Goal: Use online tool/utility: Utilize a website feature to perform a specific function

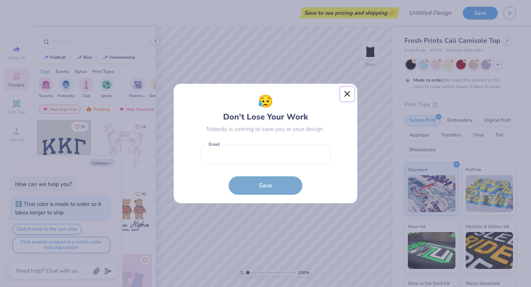
click at [347, 94] on button "Close" at bounding box center [347, 94] width 14 height 14
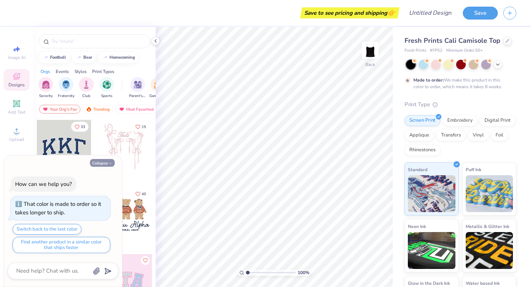
click at [111, 163] on icon "button" at bounding box center [110, 163] width 4 height 4
type textarea "x"
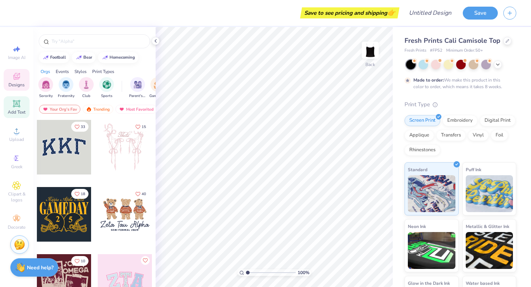
click at [17, 105] on icon at bounding box center [17, 104] width 6 height 6
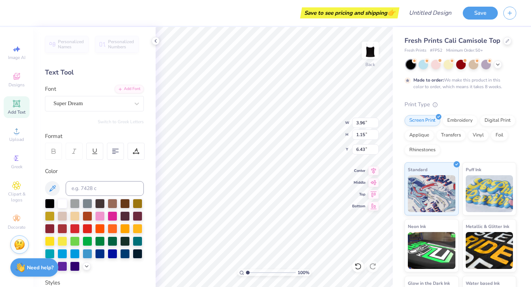
type input "2.50"
type textarea "4 - 0"
type input "5.93"
type input "1.93"
type input "2.22"
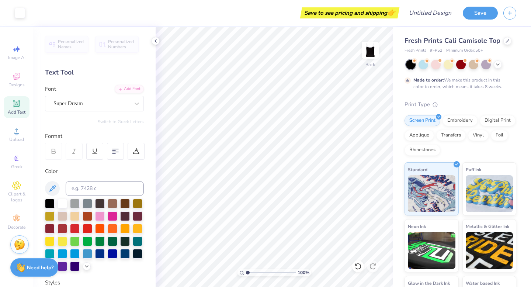
click at [15, 101] on icon at bounding box center [16, 103] width 7 height 7
type textarea "me"
type input "4.86"
type input "0.94"
type input "0.40"
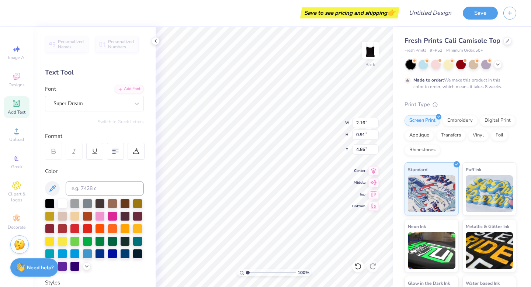
type input "5.38"
type input "4.72"
type input "1.30"
type input "0.55"
type input "4.80"
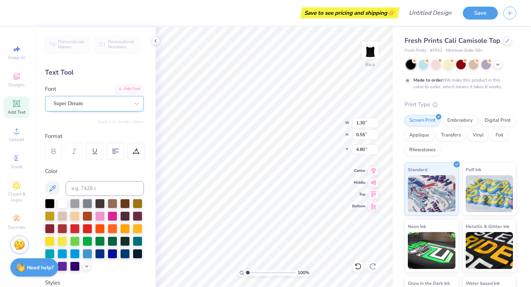
type textarea "t"
type textarea "f"
type textarea "tailgate seasons"
type input "4.80"
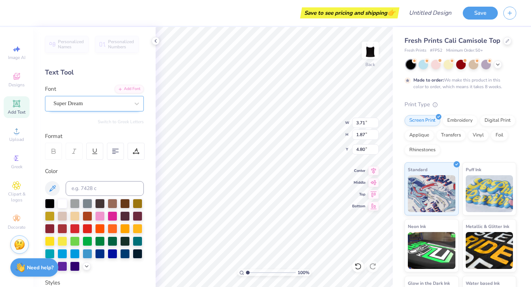
type input "2.64"
type input "1.33"
type input "4.68"
click at [103, 226] on div at bounding box center [100, 228] width 10 height 10
click at [507, 41] on div at bounding box center [507, 40] width 8 height 8
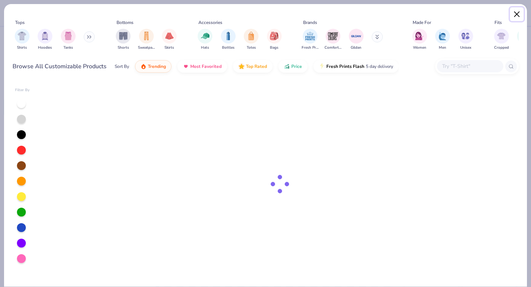
click at [517, 12] on button "Close" at bounding box center [517, 14] width 14 height 14
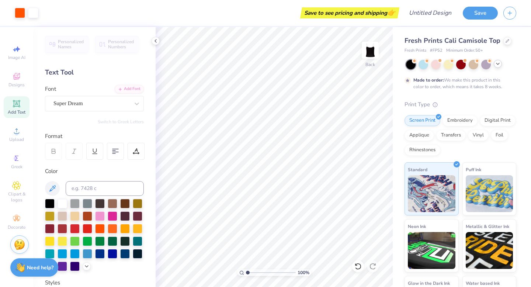
click at [497, 65] on icon at bounding box center [498, 64] width 6 height 6
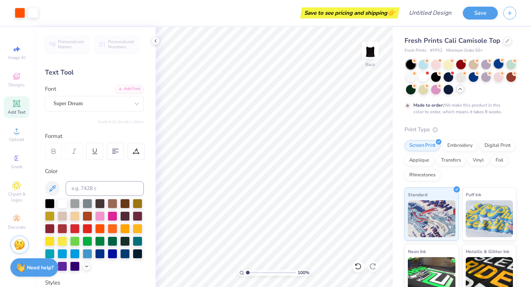
click at [497, 65] on div at bounding box center [498, 64] width 10 height 10
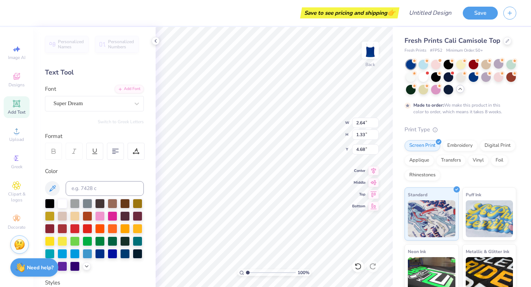
scroll to position [0, 0]
type textarea "tailgating years"
click at [371, 172] on icon at bounding box center [373, 169] width 10 height 9
click at [108, 147] on div at bounding box center [115, 151] width 17 height 17
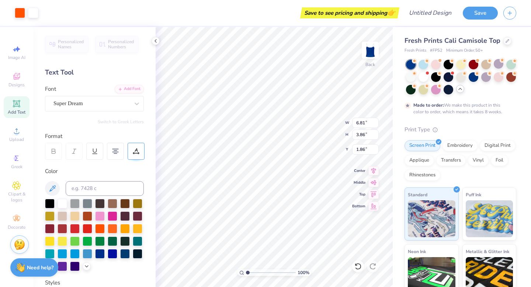
type input "1.86"
type input "8.32"
type input "4.71"
type input "2.29"
type input "3.91"
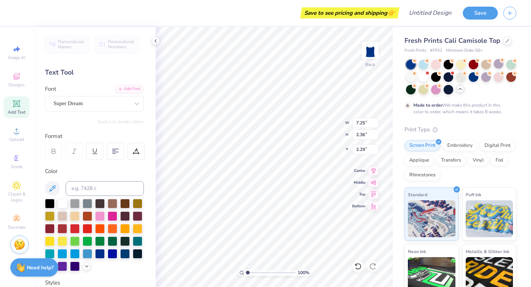
type input "1.75"
type input "5.25"
click at [423, 74] on div at bounding box center [423, 76] width 10 height 10
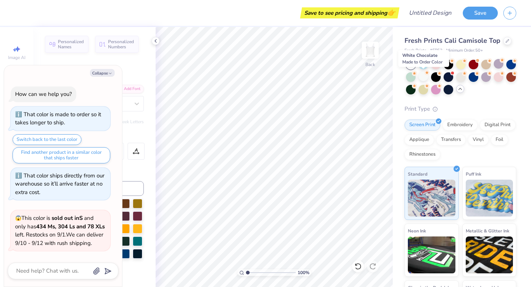
scroll to position [59, 0]
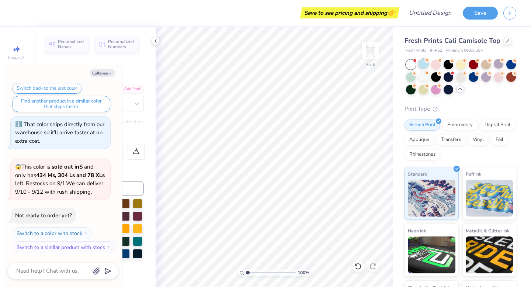
click at [422, 67] on div at bounding box center [423, 64] width 10 height 10
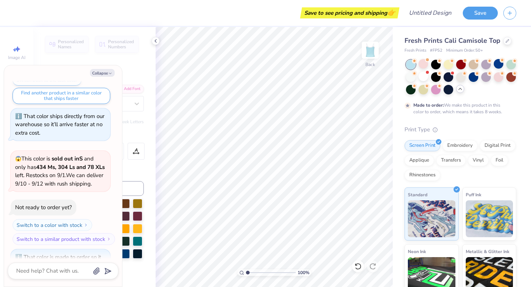
scroll to position [121, 0]
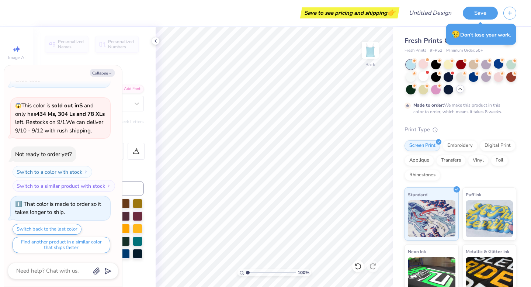
type textarea "x"
